Goal: Task Accomplishment & Management: Manage account settings

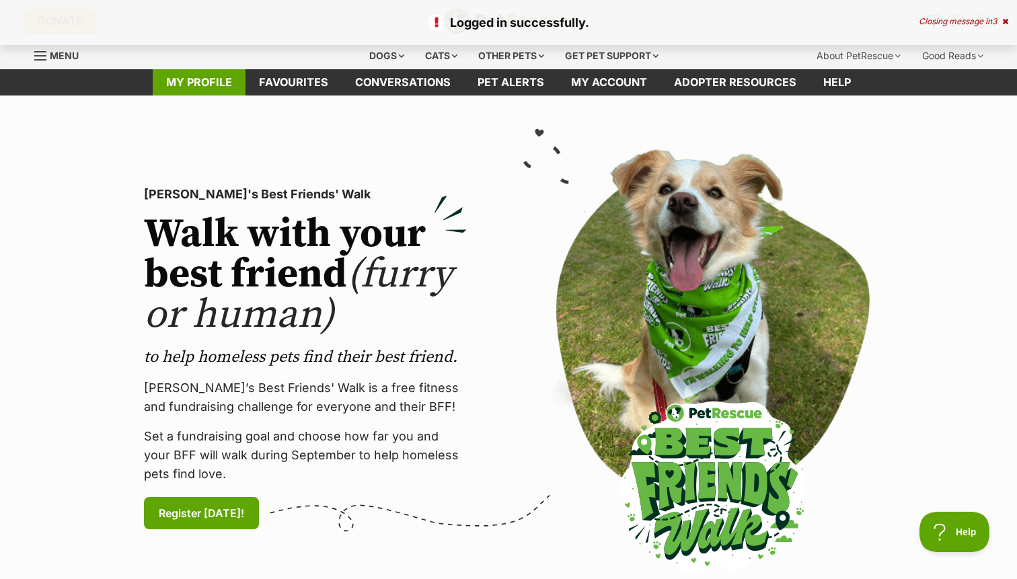
click at [194, 85] on link "My profile" at bounding box center [199, 82] width 93 height 26
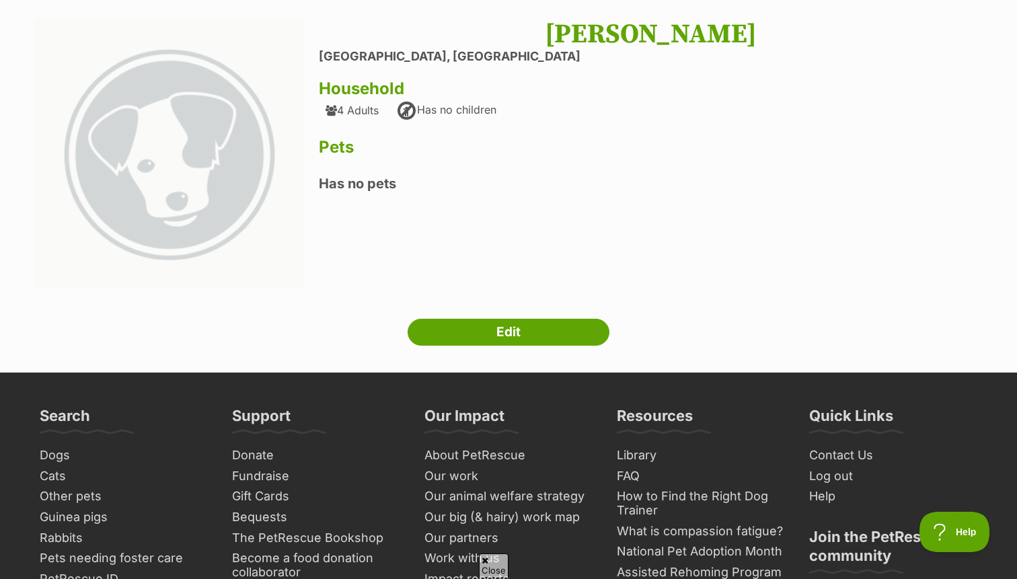
scroll to position [107, 0]
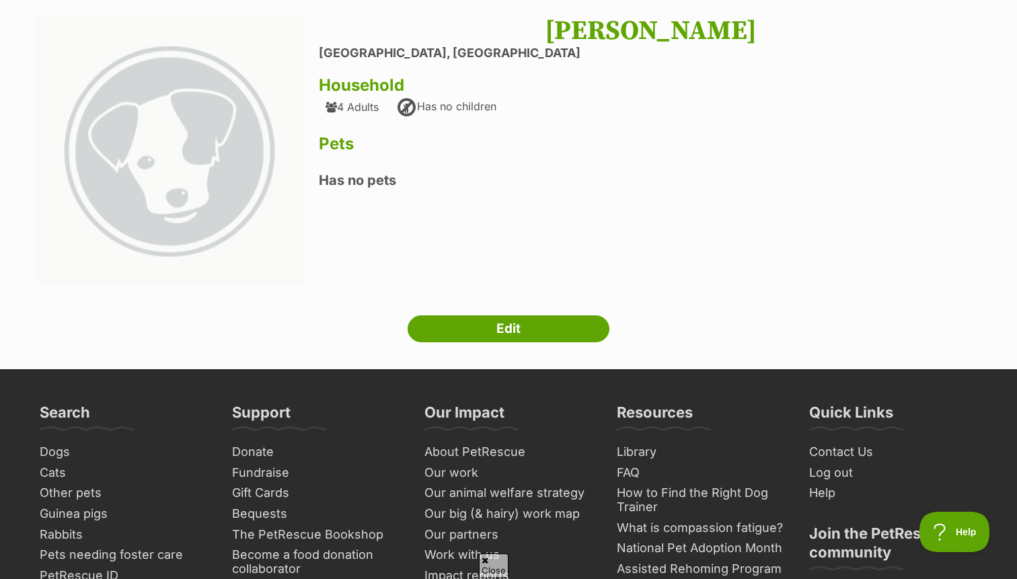
click at [473, 311] on div "Next Prev 1 Samuel Hooper Landsdale, Western Australia Household 4 Adults Has n…" at bounding box center [508, 178] width 988 height 327
click at [473, 320] on link "Edit" at bounding box center [508, 328] width 202 height 27
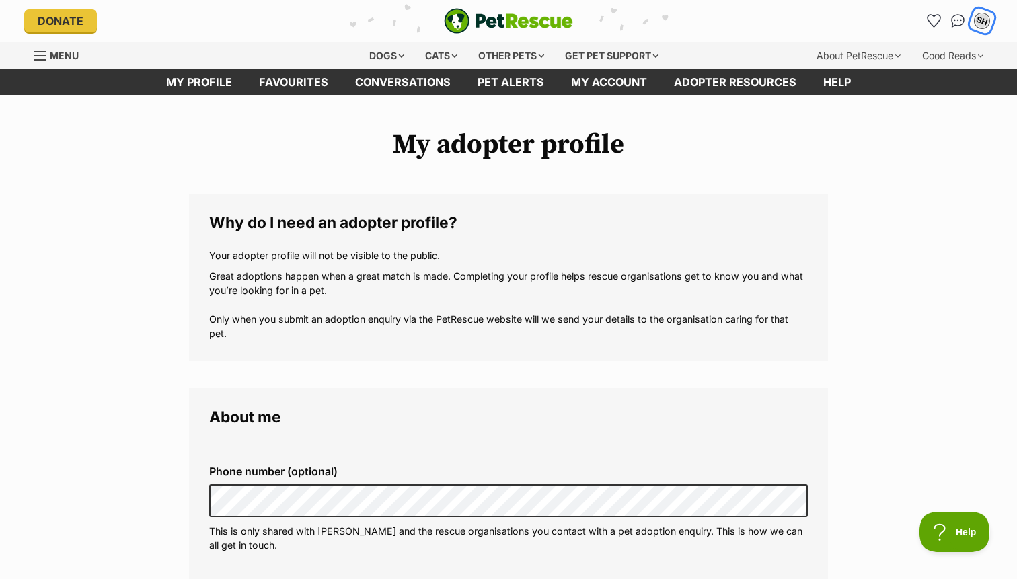
click at [982, 22] on div "SH" at bounding box center [981, 20] width 17 height 17
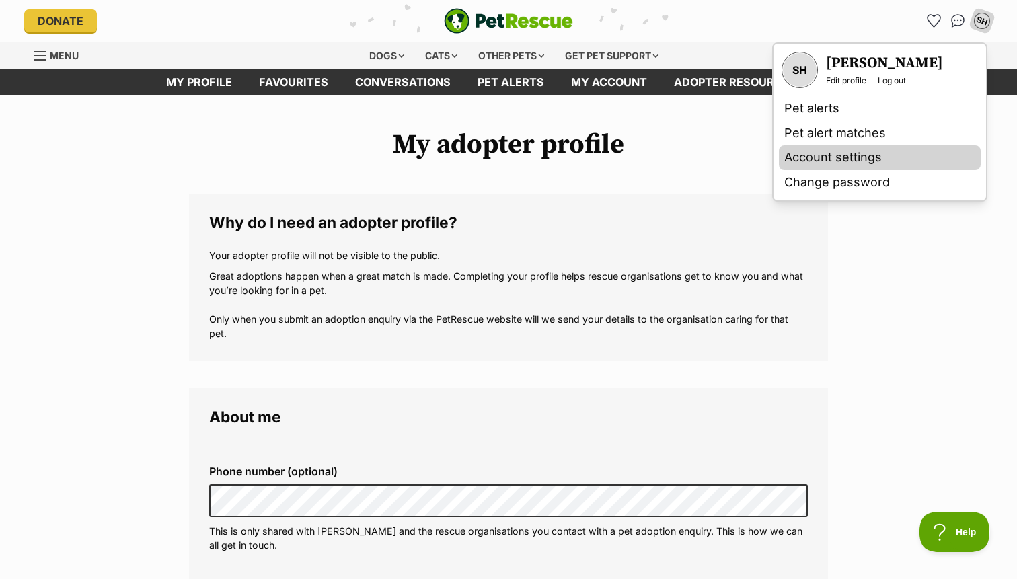
click at [880, 159] on link "Account settings" at bounding box center [880, 157] width 202 height 25
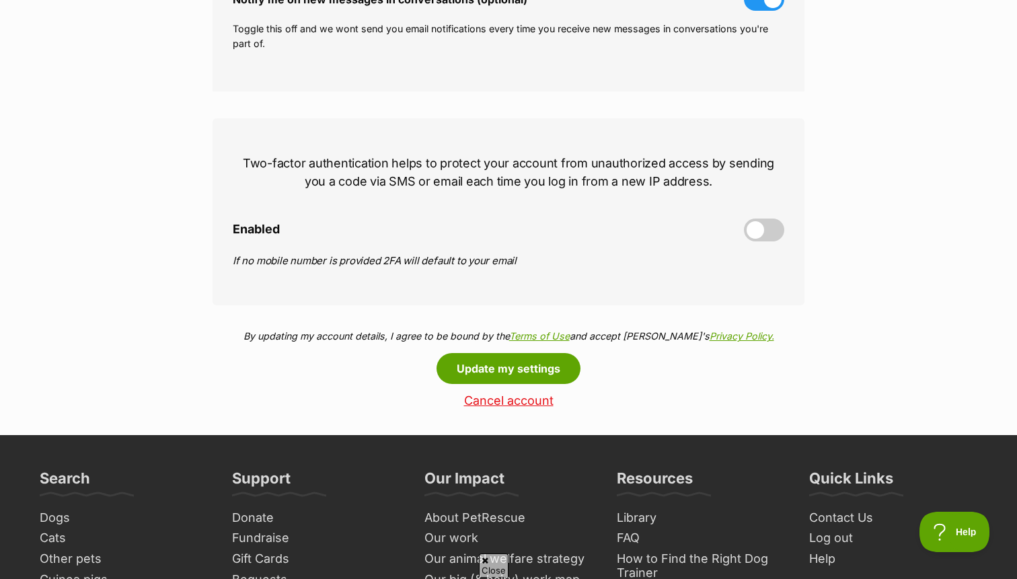
scroll to position [520, 0]
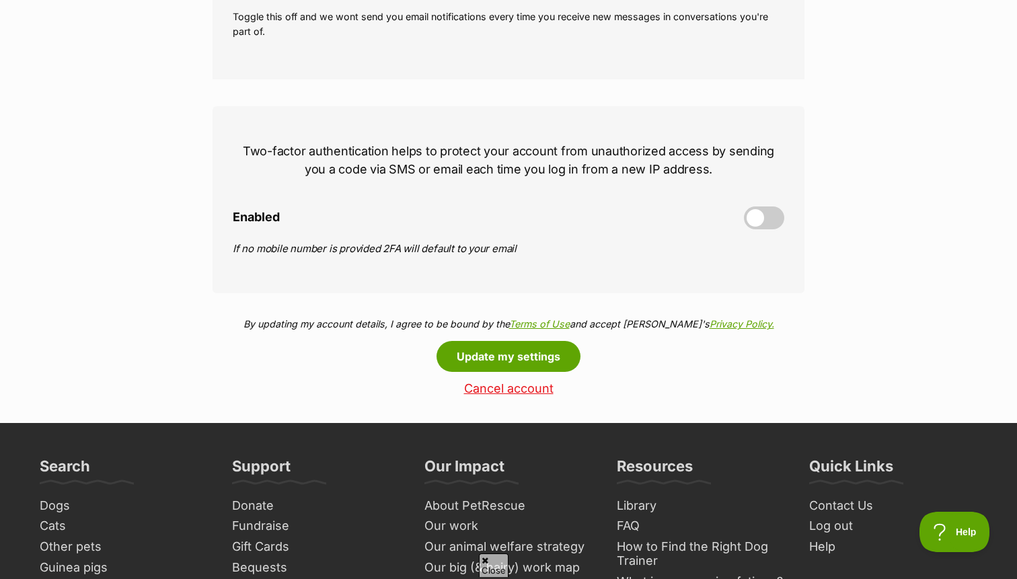
click at [506, 388] on link "Cancel account" at bounding box center [508, 389] width 592 height 14
